Goal: Information Seeking & Learning: Get advice/opinions

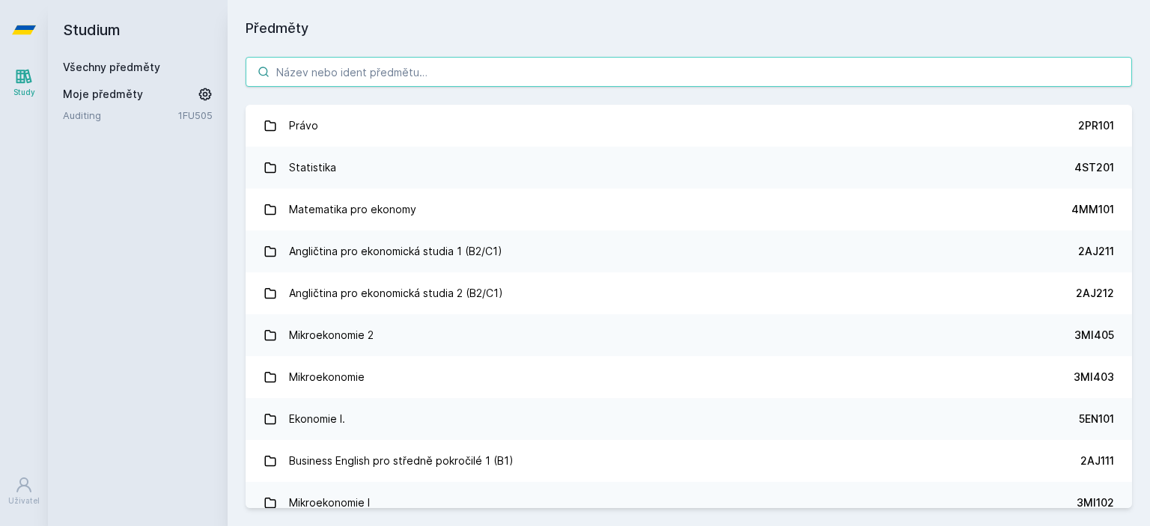
click at [371, 59] on input "search" at bounding box center [689, 72] width 887 height 30
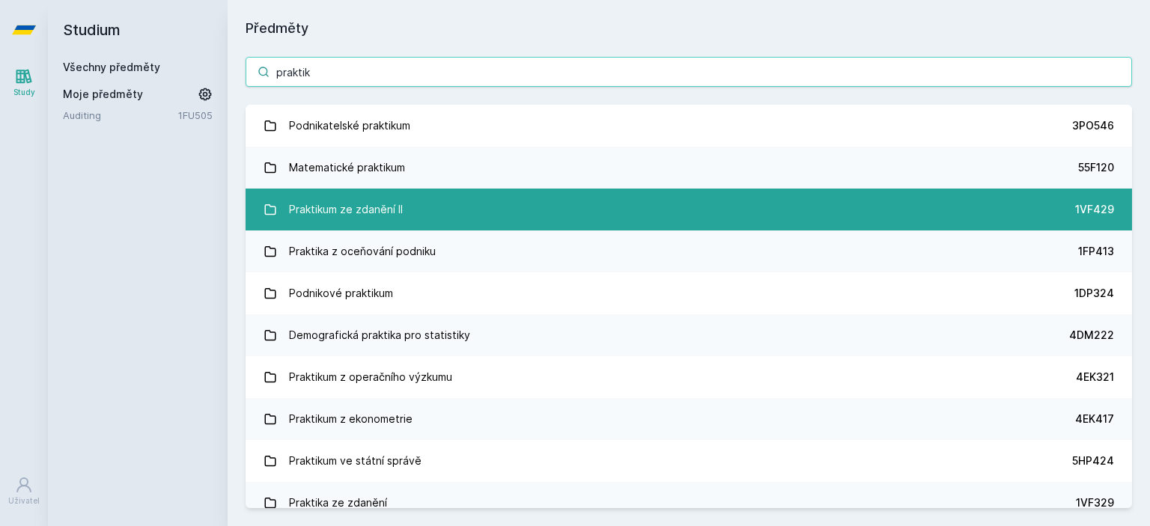
type input "praktik"
click at [403, 213] on link "Praktikum ze zdanění II 1VF429" at bounding box center [689, 210] width 887 height 42
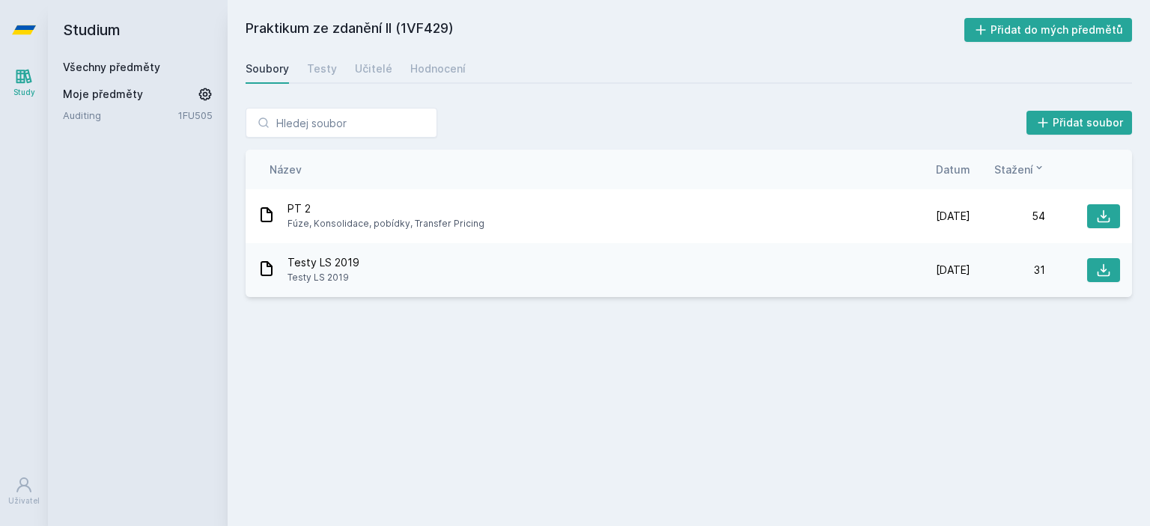
click at [198, 114] on link "1FU505" at bounding box center [195, 115] width 34 height 12
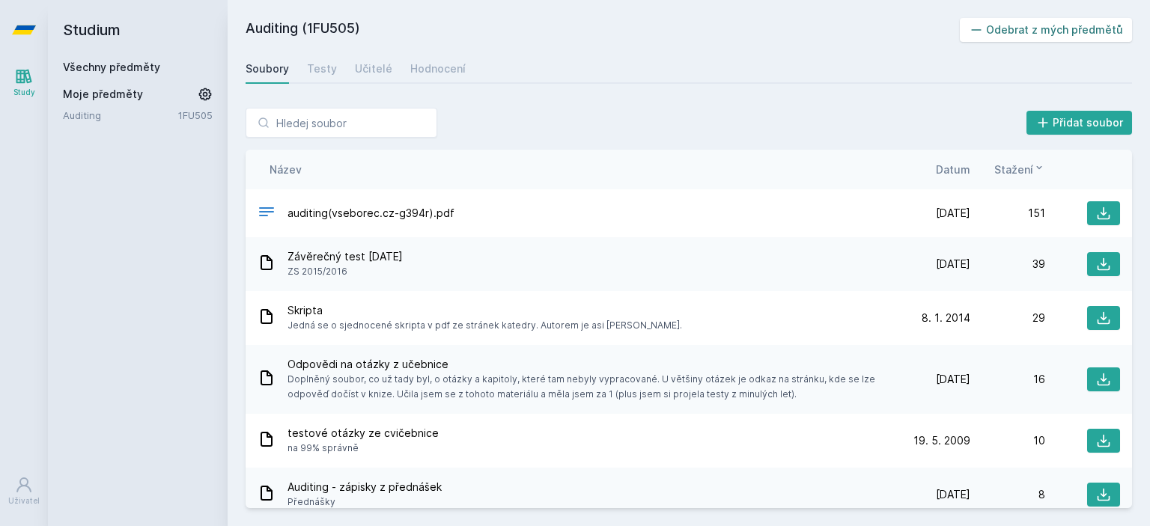
click at [1057, 31] on button "Odebrat z mých předmětů" at bounding box center [1046, 30] width 173 height 24
click at [97, 93] on span "Moje předměty" at bounding box center [103, 94] width 80 height 15
click at [135, 71] on link "Všechny předměty" at bounding box center [111, 67] width 97 height 13
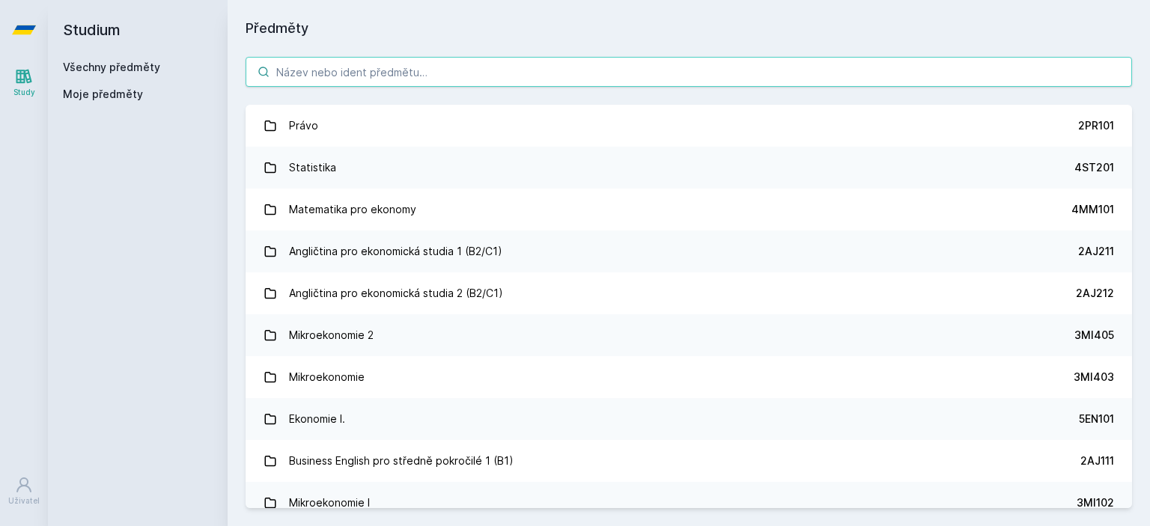
click at [294, 74] on input "search" at bounding box center [689, 72] width 887 height 30
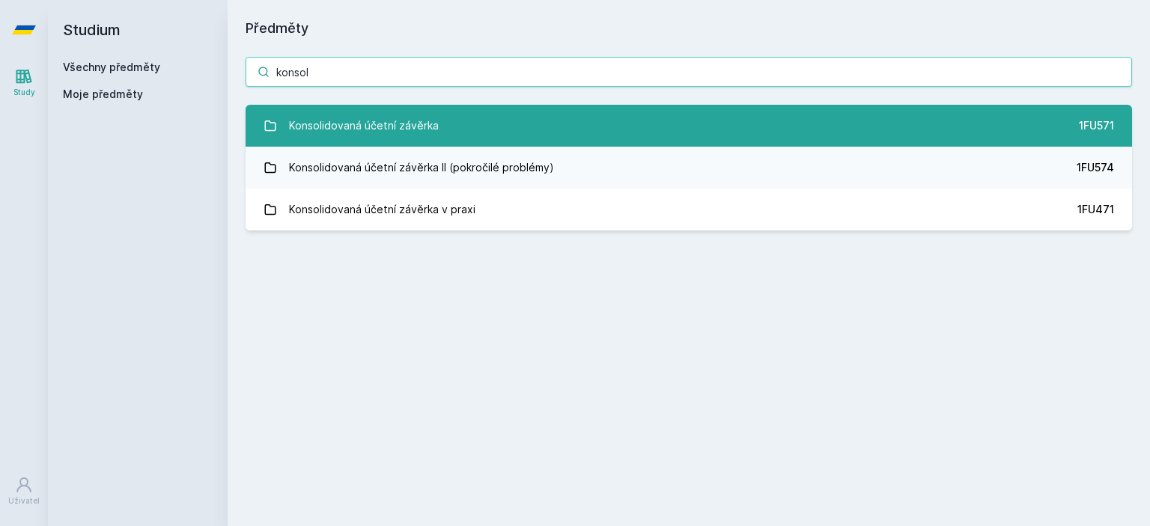
type input "konsol"
click at [466, 119] on link "Konsolidovaná účetní závěrka 1FU571" at bounding box center [689, 126] width 887 height 42
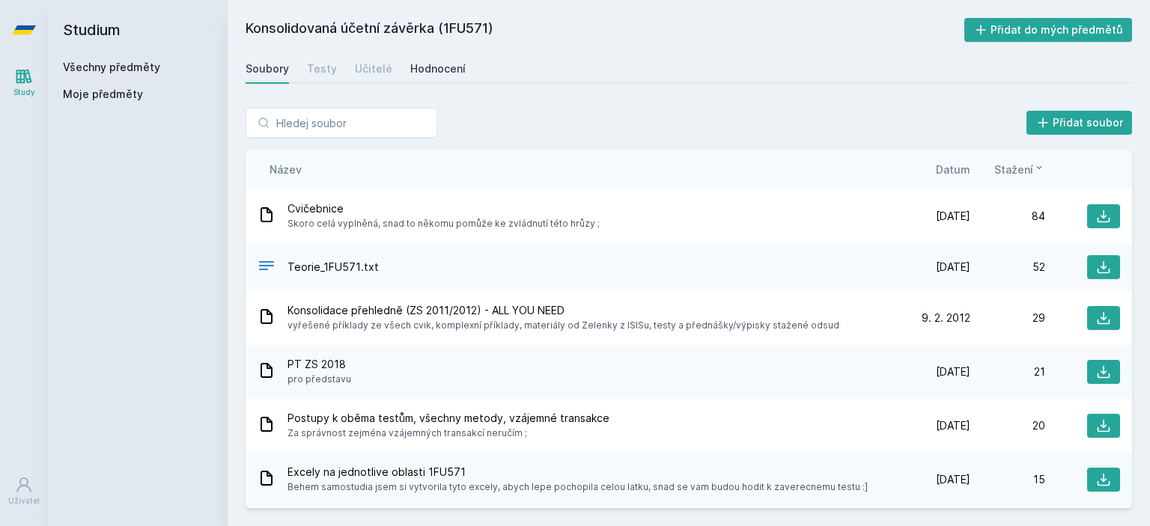
click at [432, 67] on div "Hodnocení" at bounding box center [437, 68] width 55 height 15
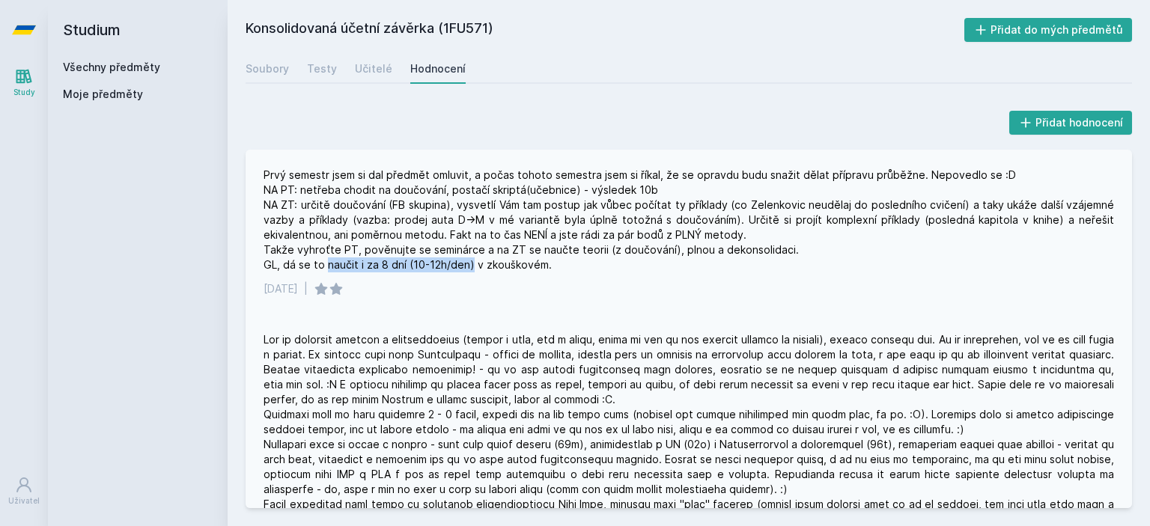
drag, startPoint x: 327, startPoint y: 266, endPoint x: 470, endPoint y: 266, distance: 143.8
click at [470, 266] on div "Prvý semestr jsem si dal předmět omluvit, a počas tohoto semestra jsem si říkal…" at bounding box center [689, 220] width 851 height 105
click at [476, 319] on div "[DATE] |" at bounding box center [689, 457] width 887 height 285
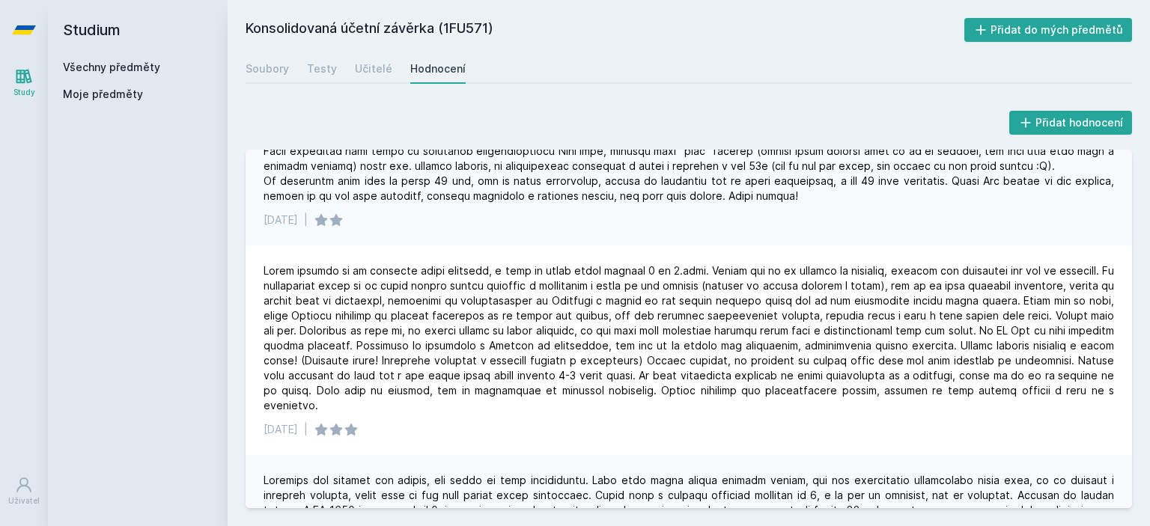
scroll to position [374, 0]
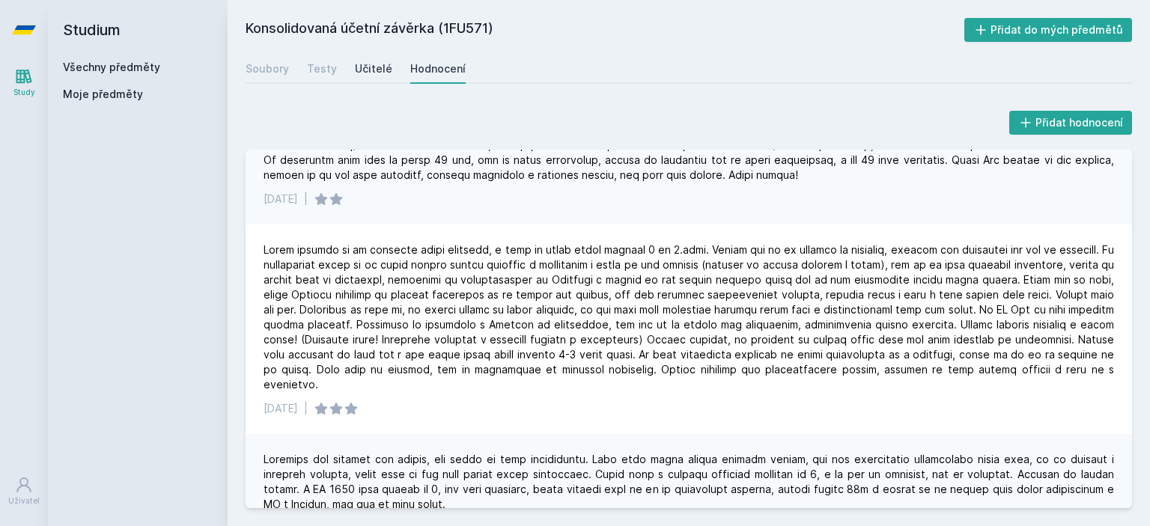
click at [368, 64] on div "Učitelé" at bounding box center [373, 68] width 37 height 15
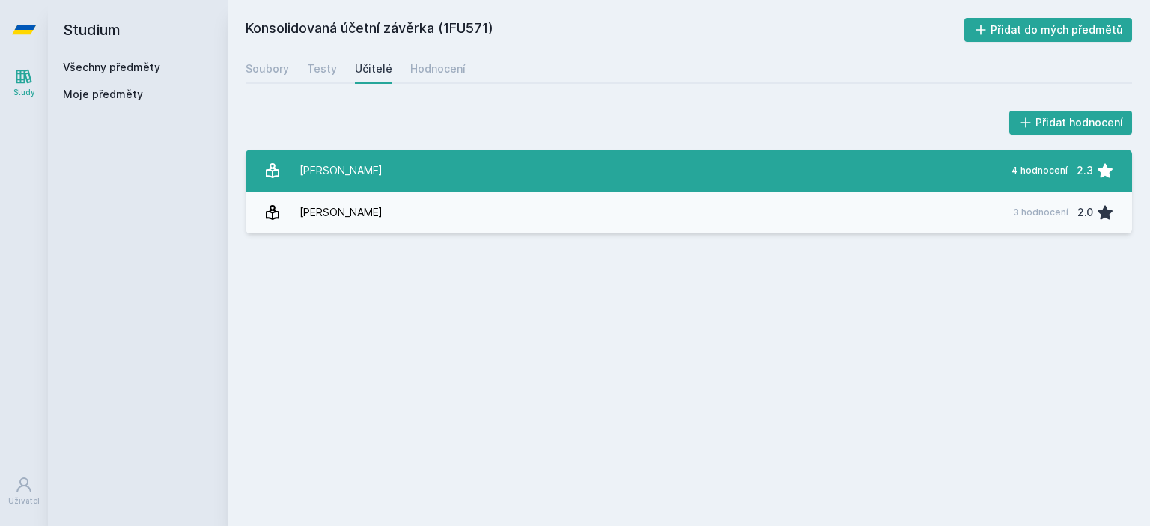
click at [413, 173] on link "[PERSON_NAME] 4 hodnocení 2.3" at bounding box center [689, 171] width 887 height 42
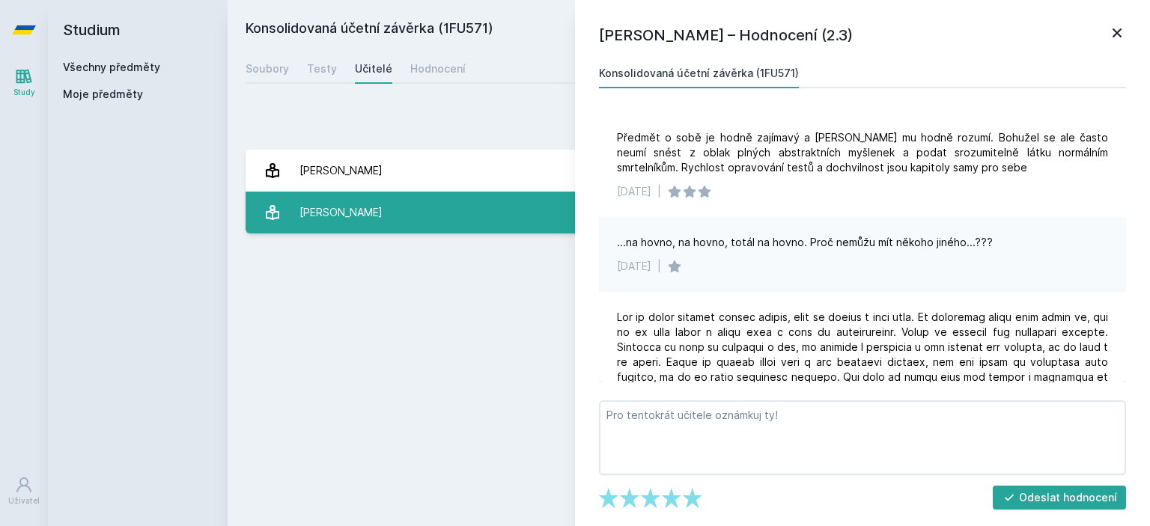
click at [437, 197] on link "[PERSON_NAME] 3 hodnocení 2.0" at bounding box center [689, 213] width 887 height 42
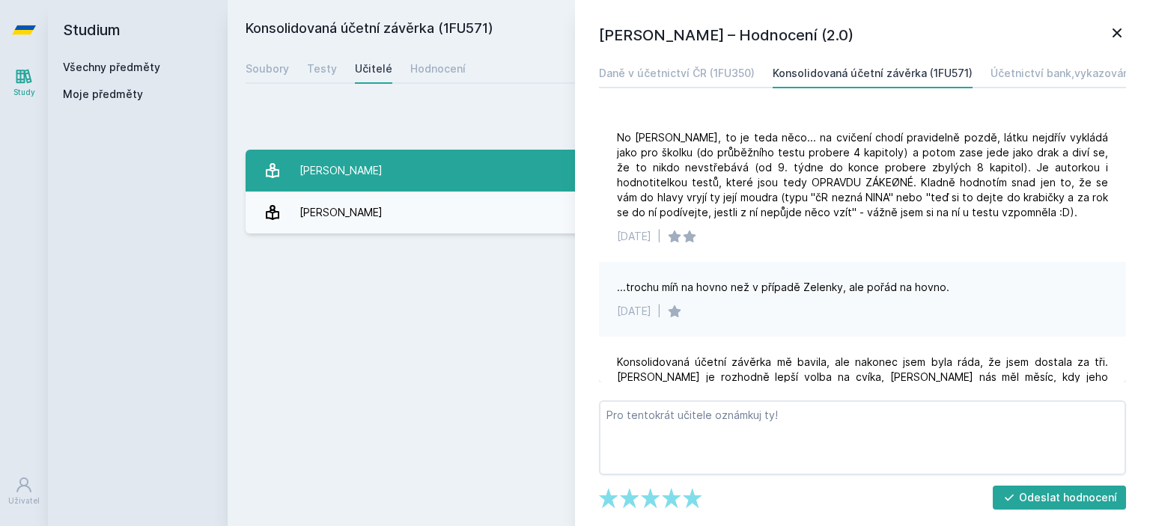
click at [499, 159] on link "[PERSON_NAME] 4 hodnocení 2.3" at bounding box center [689, 171] width 887 height 42
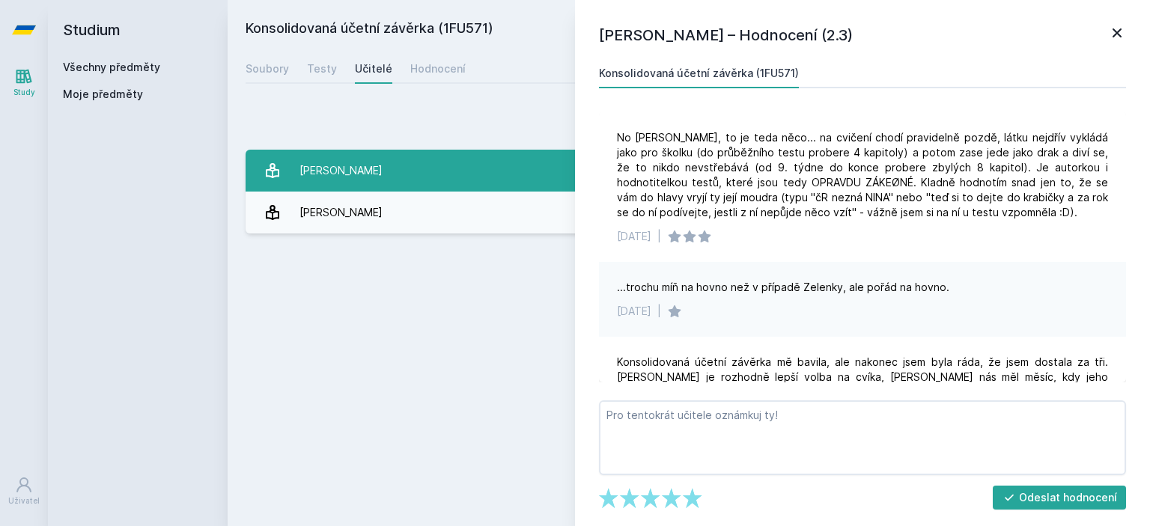
click at [407, 164] on link "[PERSON_NAME] 4 hodnocení 2.3" at bounding box center [689, 171] width 887 height 42
click at [364, 170] on div "[PERSON_NAME]" at bounding box center [341, 171] width 83 height 30
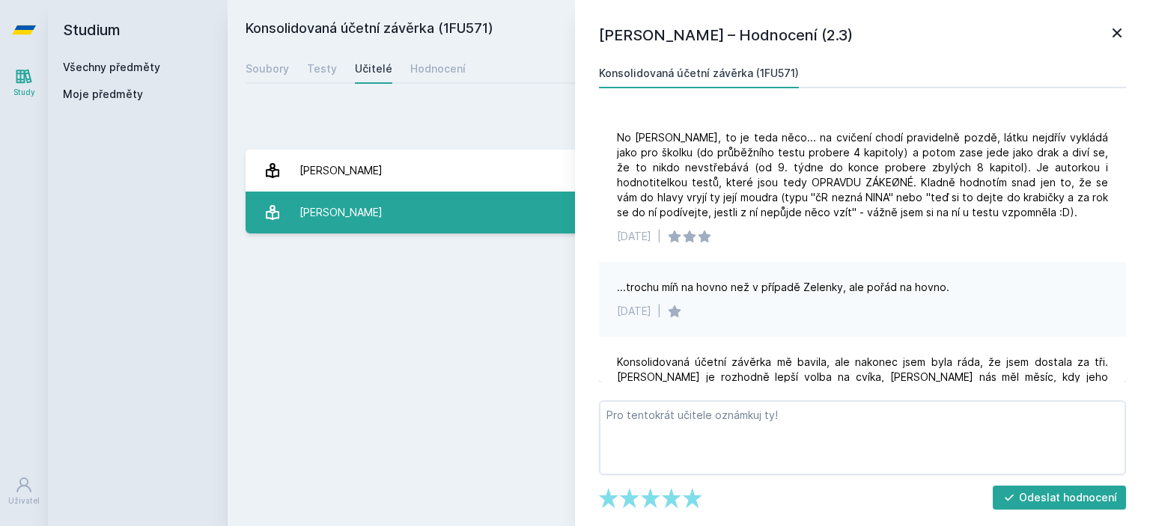
click at [351, 204] on div "[PERSON_NAME]" at bounding box center [341, 213] width 83 height 30
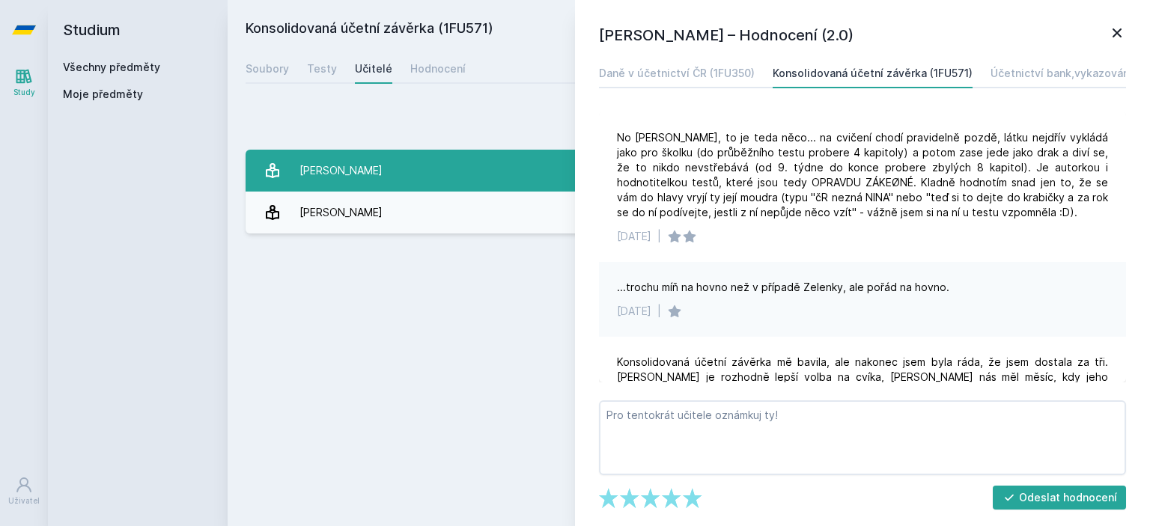
click at [351, 183] on div "[PERSON_NAME]" at bounding box center [341, 171] width 83 height 30
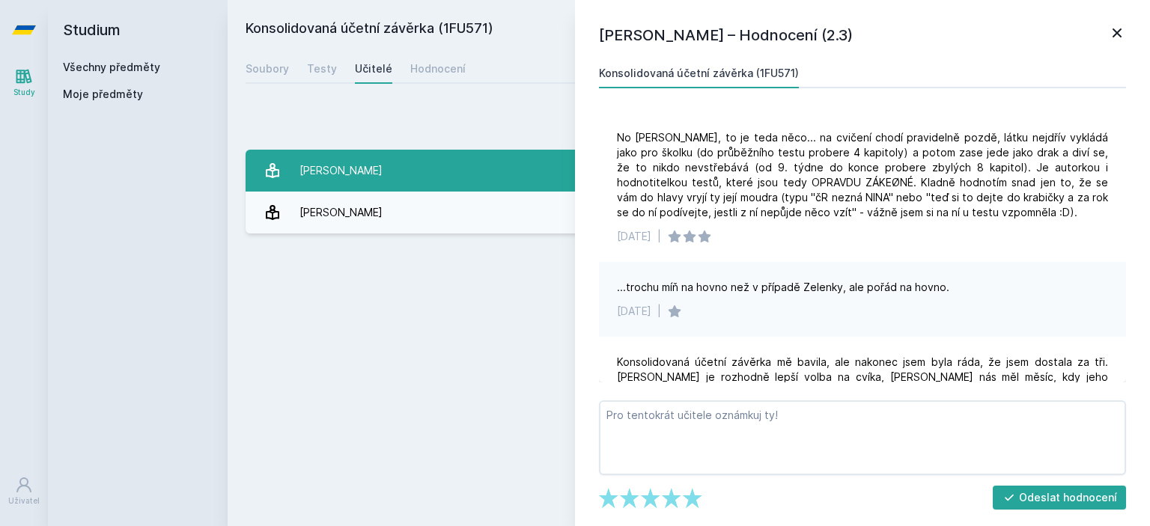
click at [368, 182] on div "[PERSON_NAME]" at bounding box center [341, 171] width 83 height 30
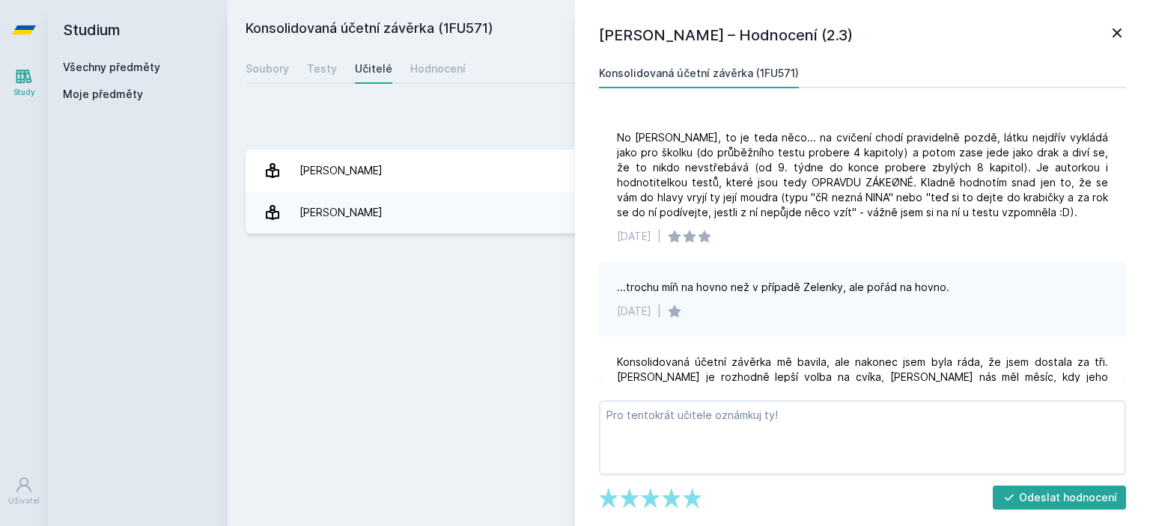
click at [455, 96] on div "Přidat hodnocení [PERSON_NAME] – Hodnocení (2.3) Konsolidovaná účetní závěrka (…" at bounding box center [689, 171] width 923 height 162
click at [1114, 29] on icon at bounding box center [1117, 33] width 18 height 18
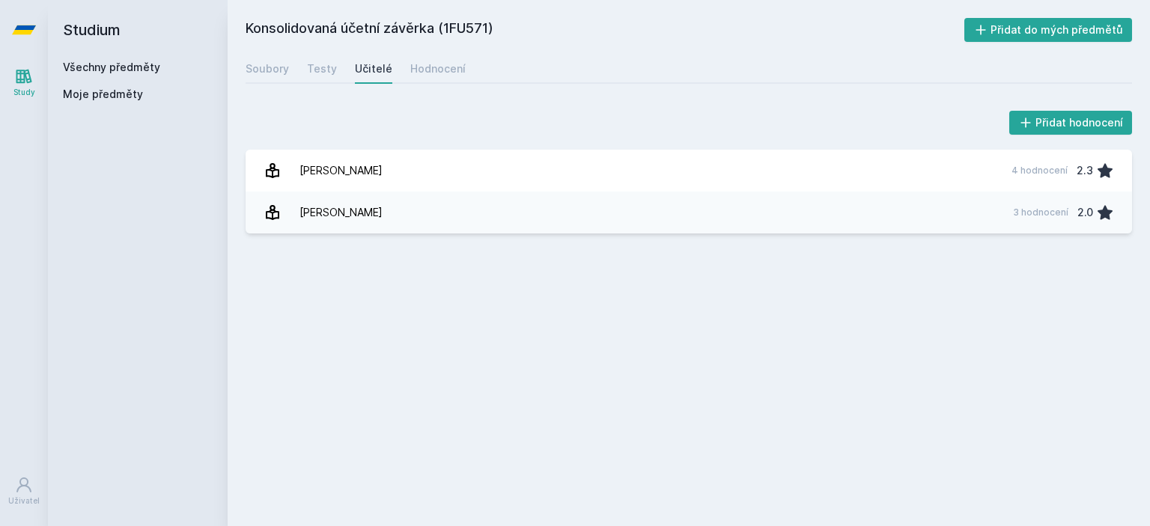
click at [392, 73] on div "Soubory Testy Učitelé Hodnocení" at bounding box center [689, 69] width 887 height 30
click at [423, 73] on div "Hodnocení" at bounding box center [437, 68] width 55 height 15
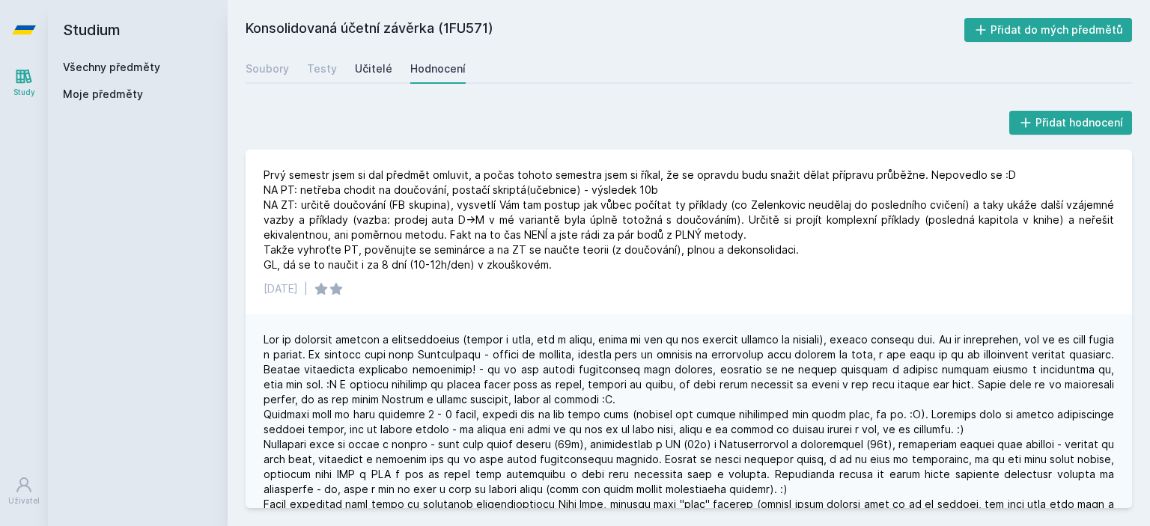
click at [366, 72] on div "Učitelé" at bounding box center [373, 68] width 37 height 15
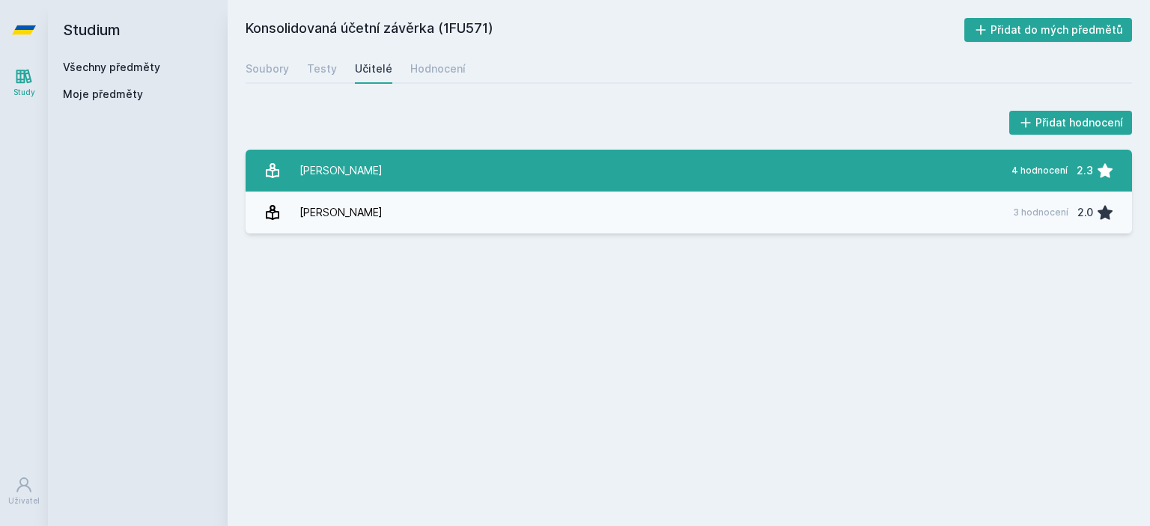
click at [350, 174] on div "[PERSON_NAME]" at bounding box center [341, 171] width 83 height 30
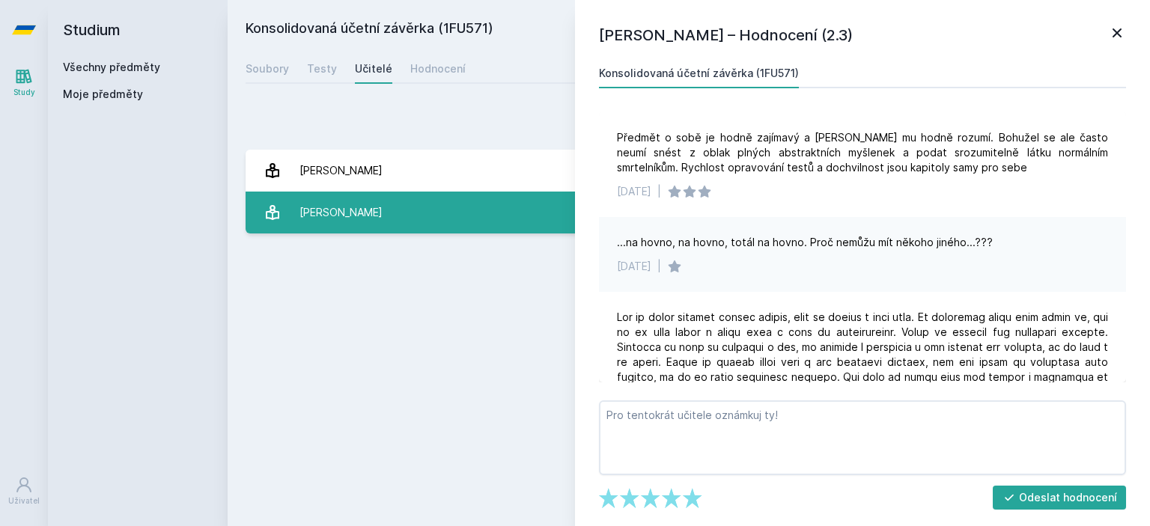
click at [353, 213] on div "[PERSON_NAME]" at bounding box center [341, 213] width 83 height 30
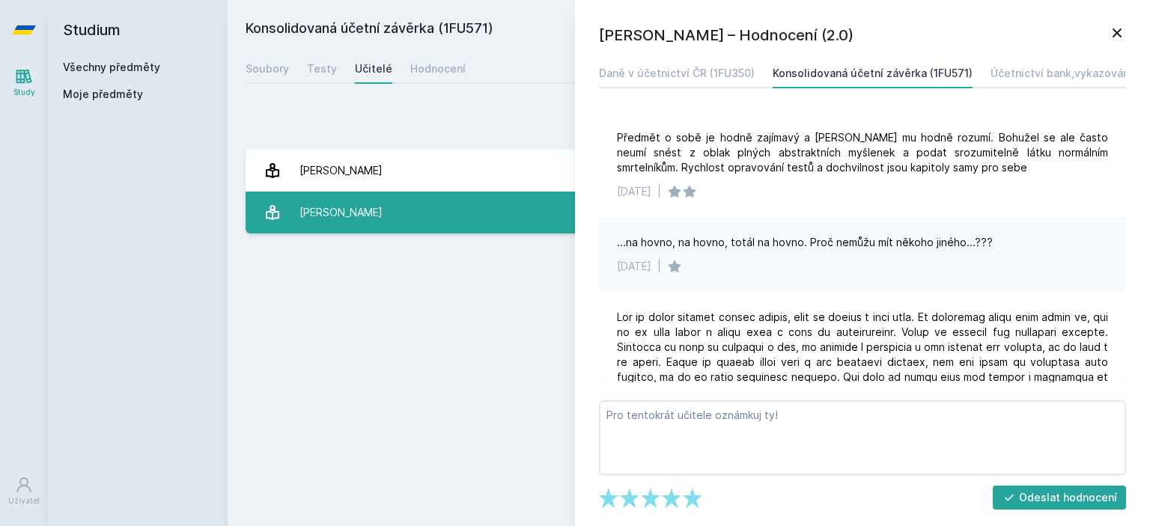
click at [353, 213] on div "[PERSON_NAME]" at bounding box center [341, 213] width 83 height 30
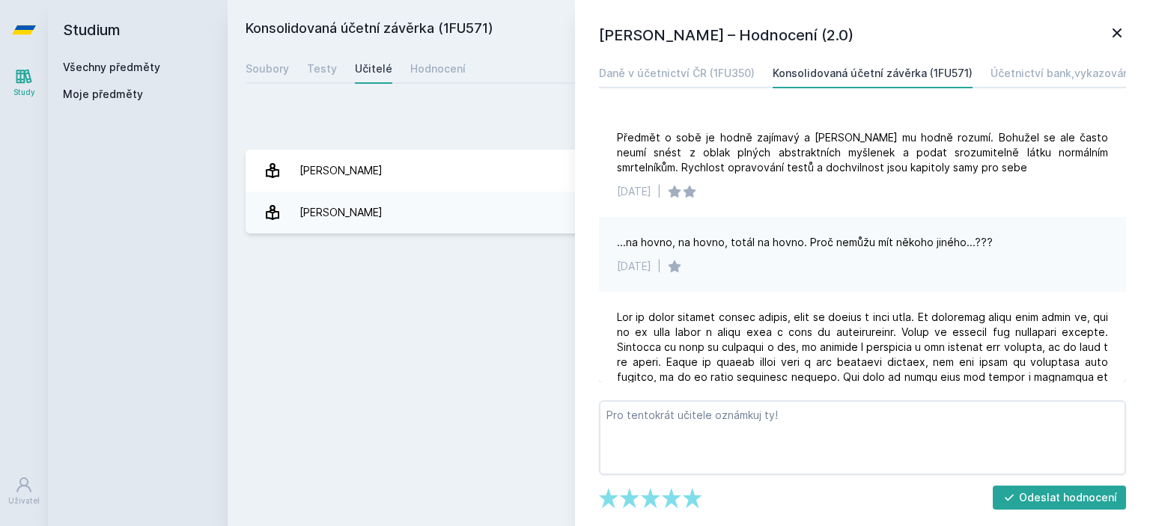
click at [1114, 26] on icon at bounding box center [1117, 33] width 18 height 18
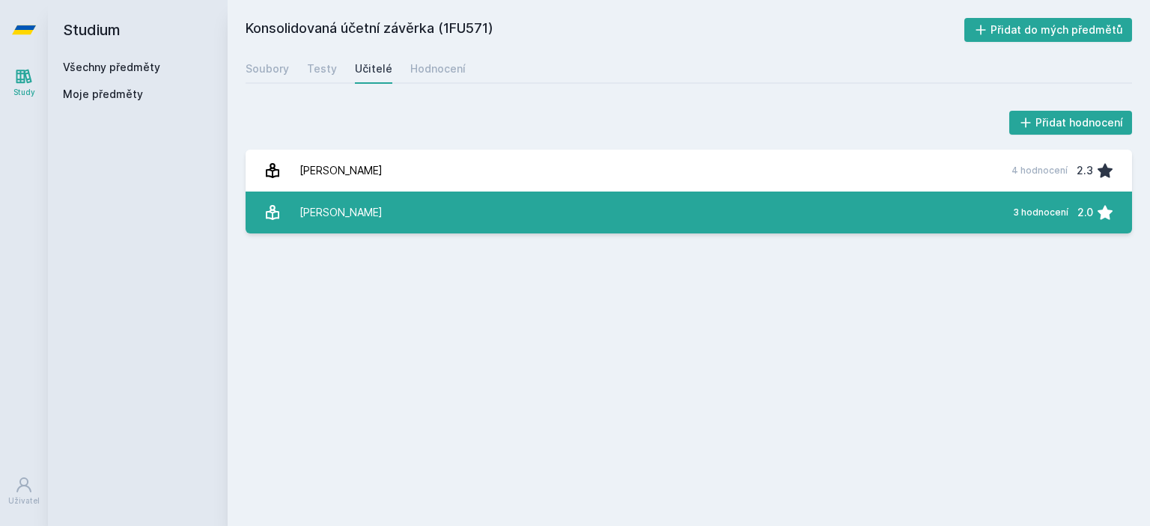
click at [360, 201] on div "[PERSON_NAME]" at bounding box center [341, 213] width 83 height 30
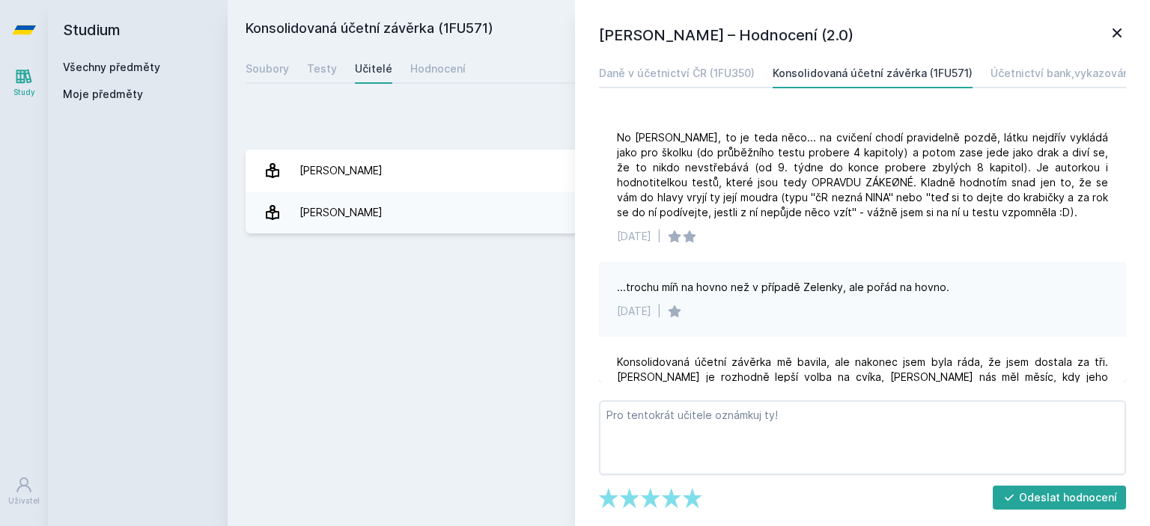
click at [455, 131] on div "Přidat hodnocení" at bounding box center [689, 123] width 887 height 30
